Goal: Task Accomplishment & Management: Complete application form

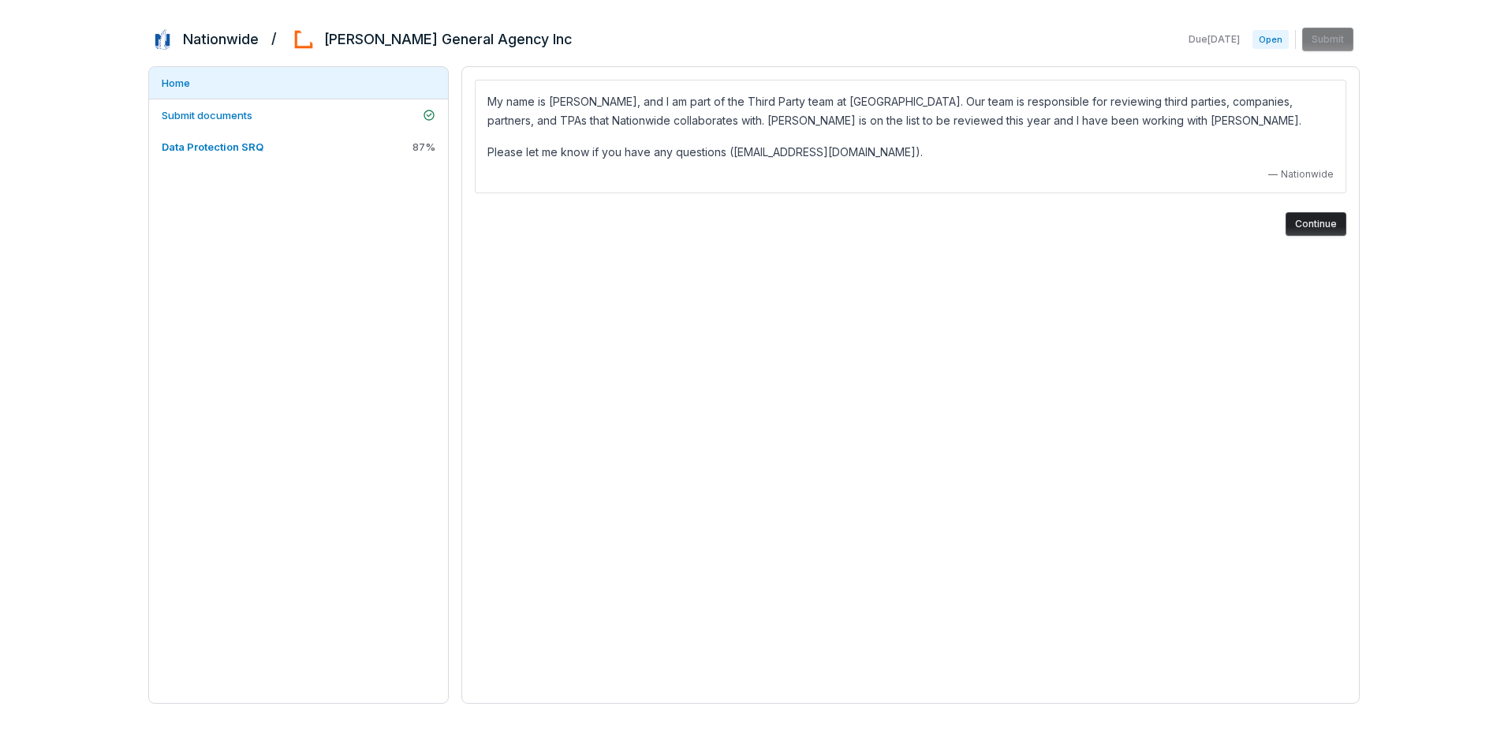
click at [1318, 226] on button "Continue" at bounding box center [1315, 224] width 61 height 24
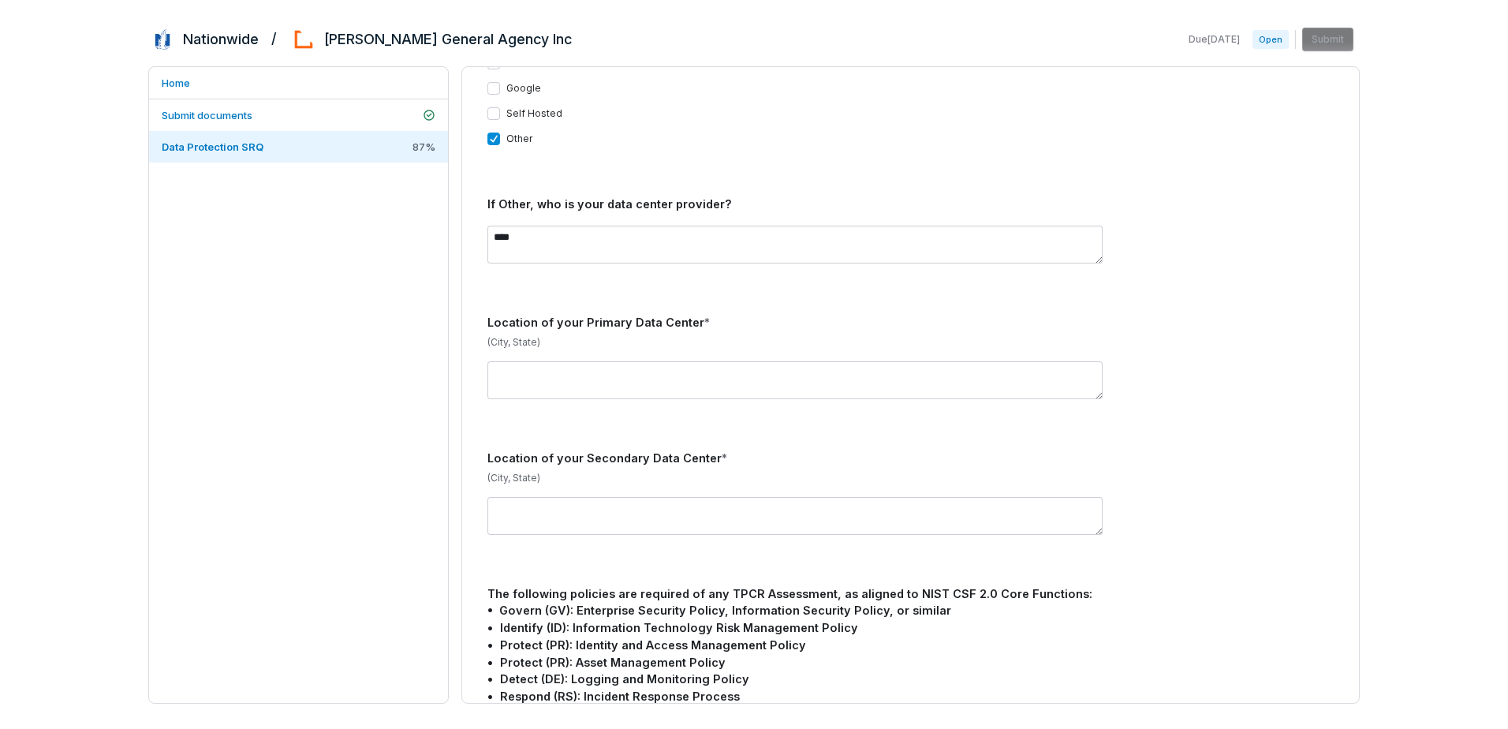
scroll to position [710, 0]
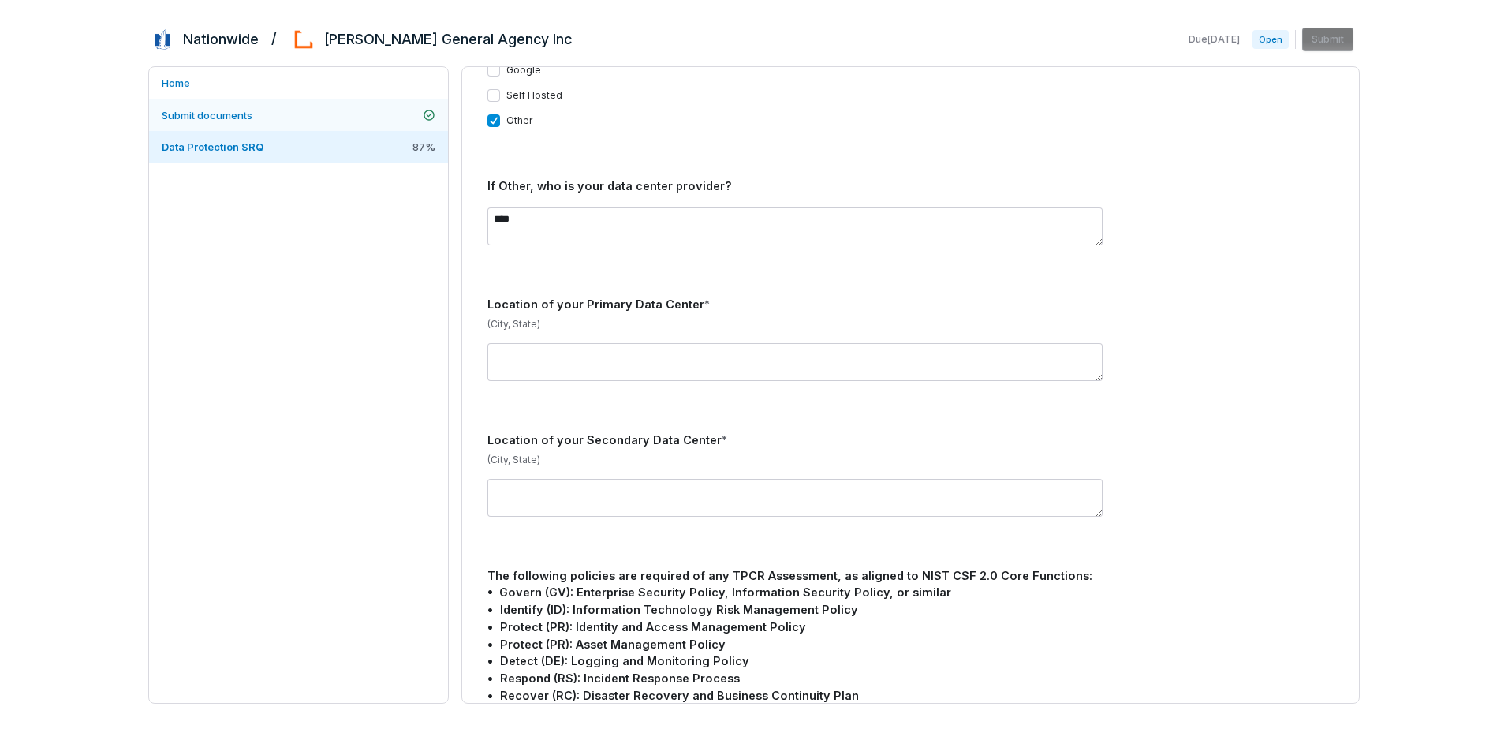
click at [232, 114] on span "Submit documents" at bounding box center [207, 115] width 91 height 13
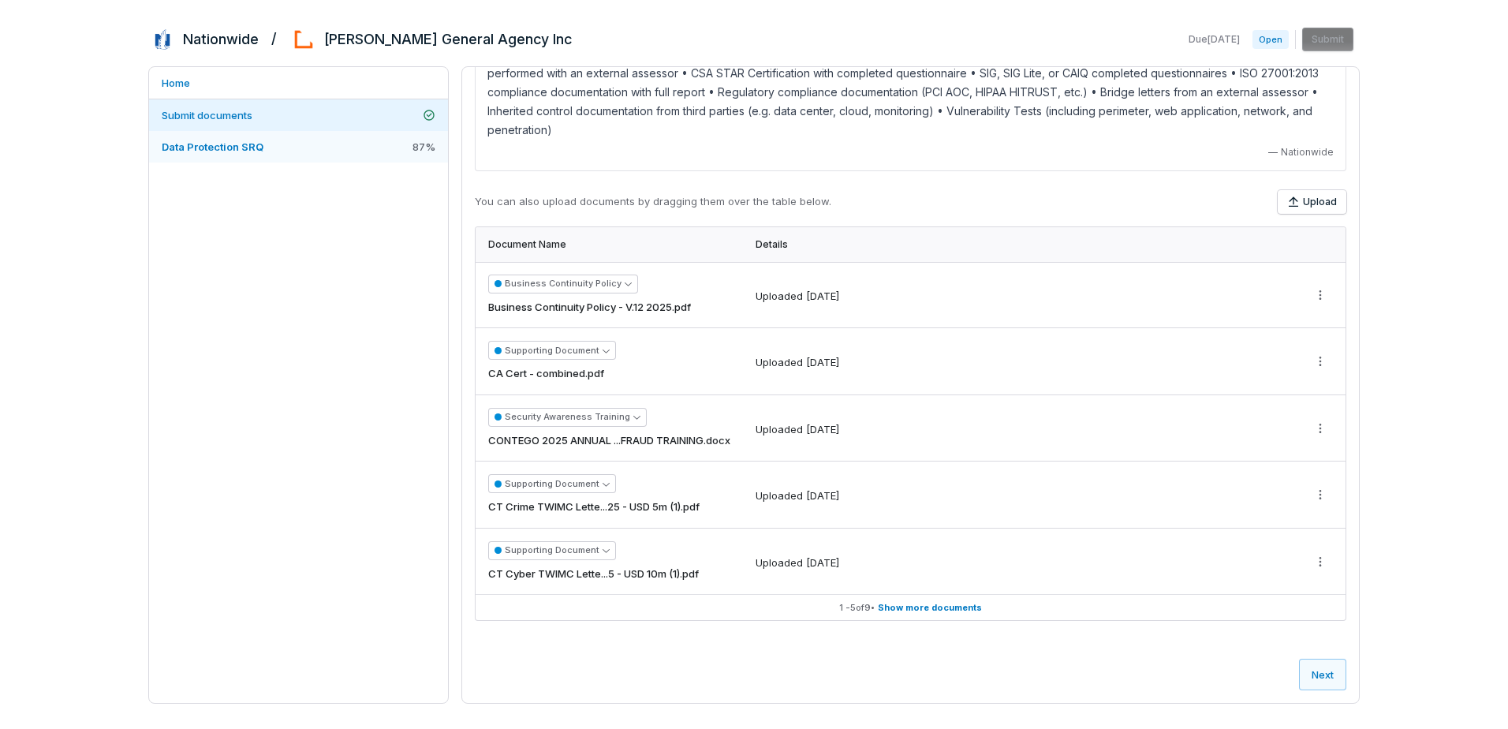
click at [210, 141] on span "Data Protection SRQ" at bounding box center [213, 146] width 102 height 13
